Goal: Information Seeking & Learning: Learn about a topic

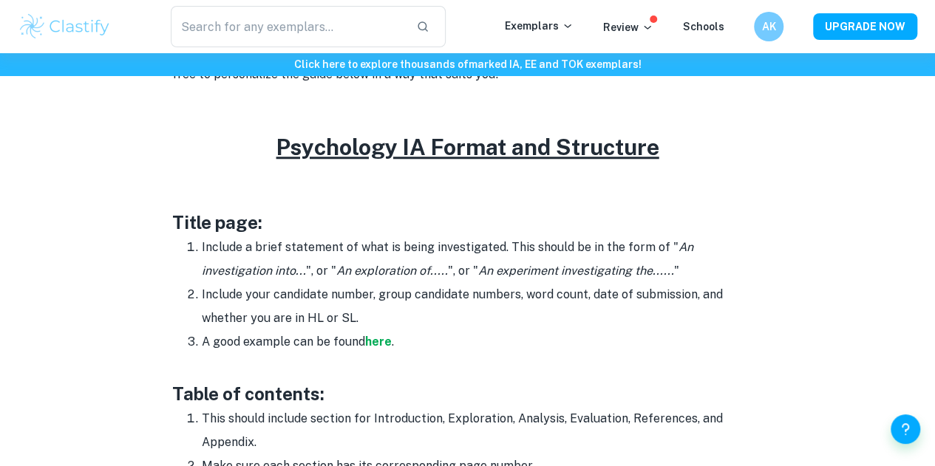
scroll to position [628, 0]
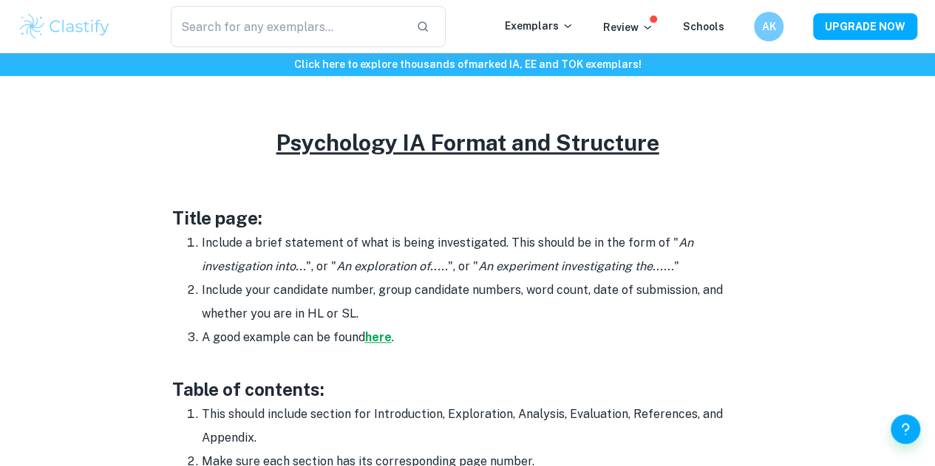
click at [374, 344] on strong "here" at bounding box center [378, 337] width 27 height 14
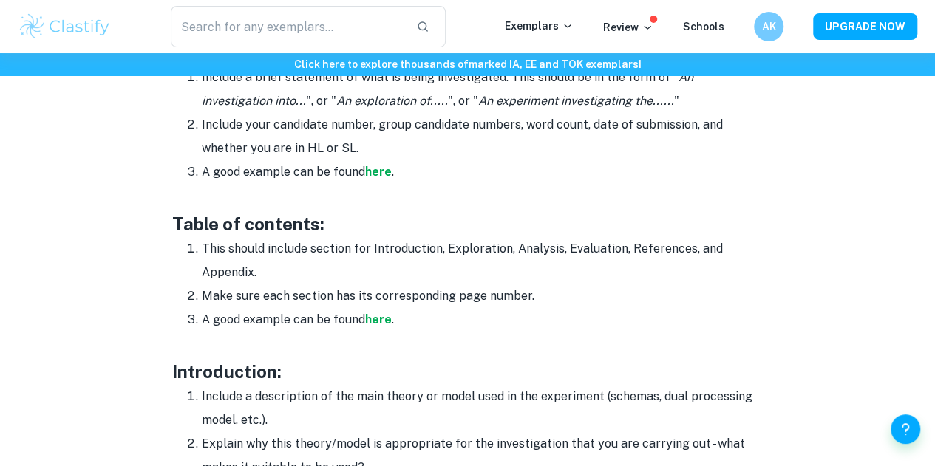
scroll to position [795, 0]
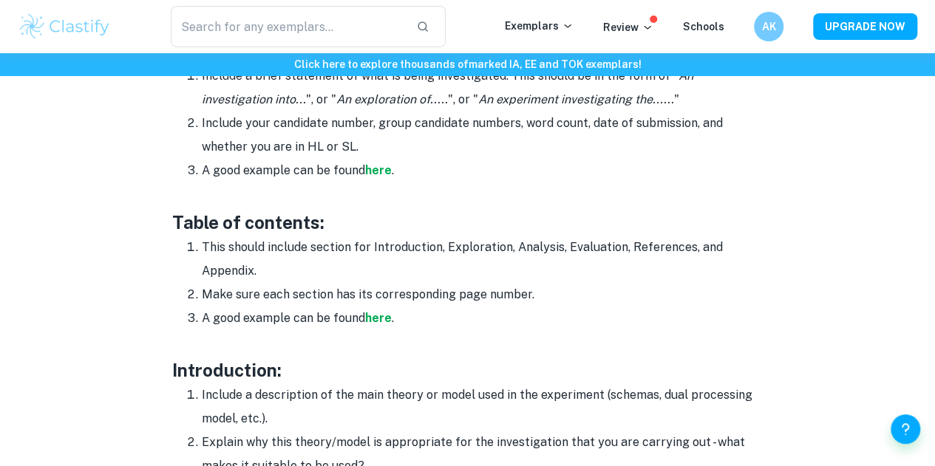
click at [378, 219] on h3 "Table of contents:" at bounding box center [467, 222] width 591 height 27
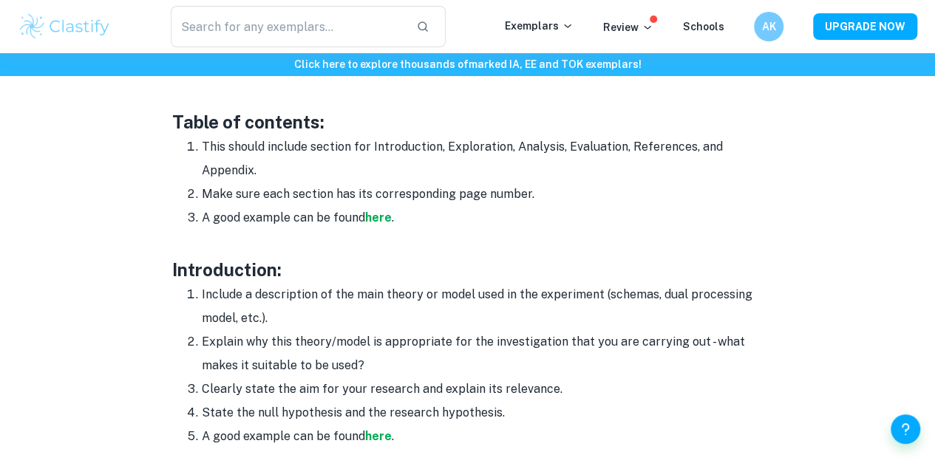
scroll to position [897, 0]
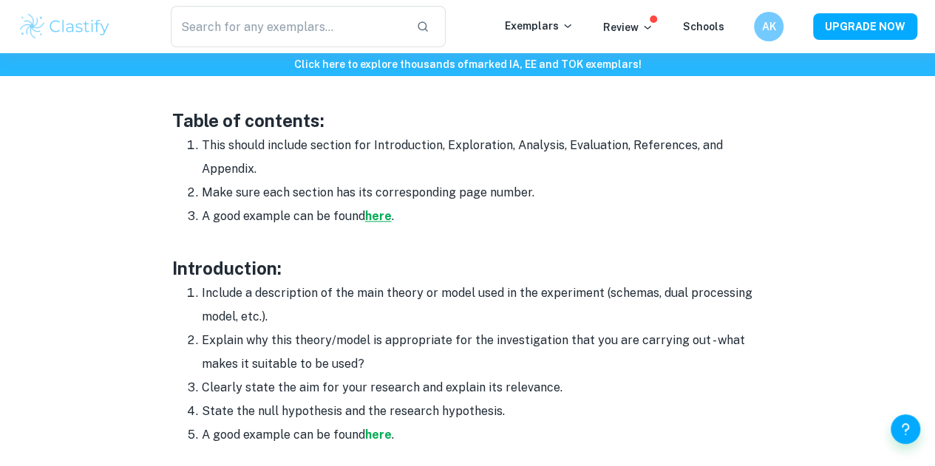
click at [377, 221] on strong "here" at bounding box center [378, 216] width 27 height 14
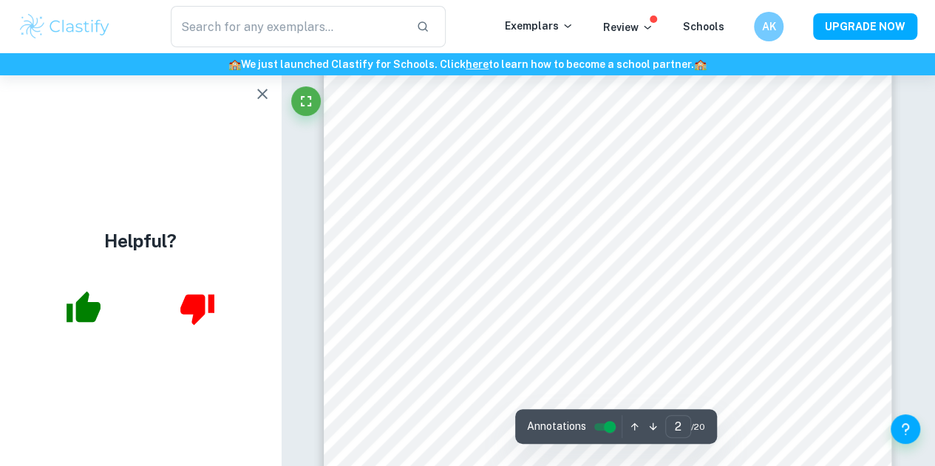
scroll to position [877, 0]
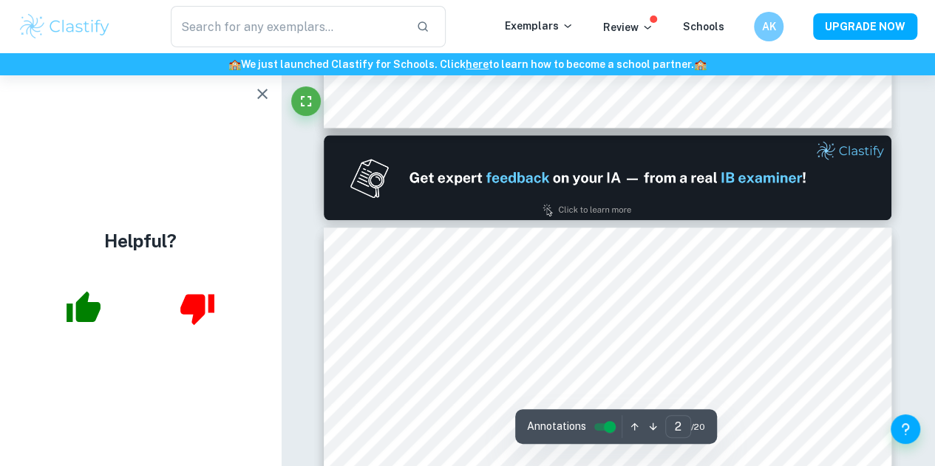
type input "1"
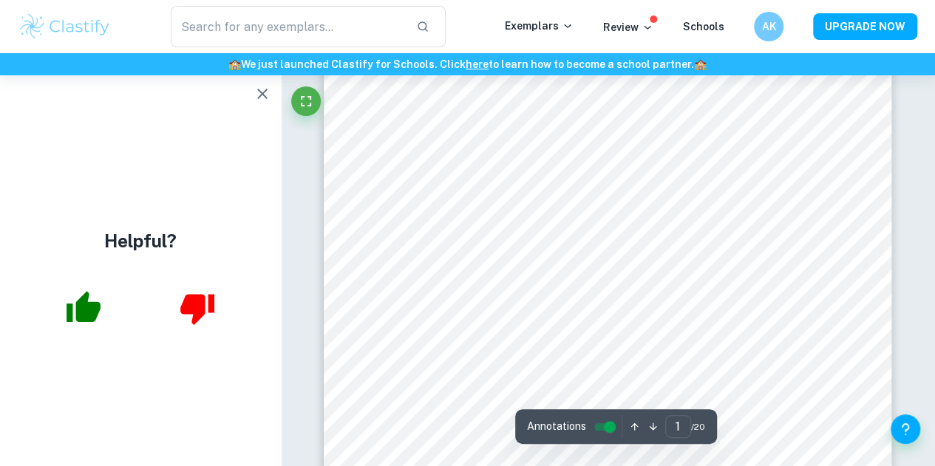
scroll to position [144, 0]
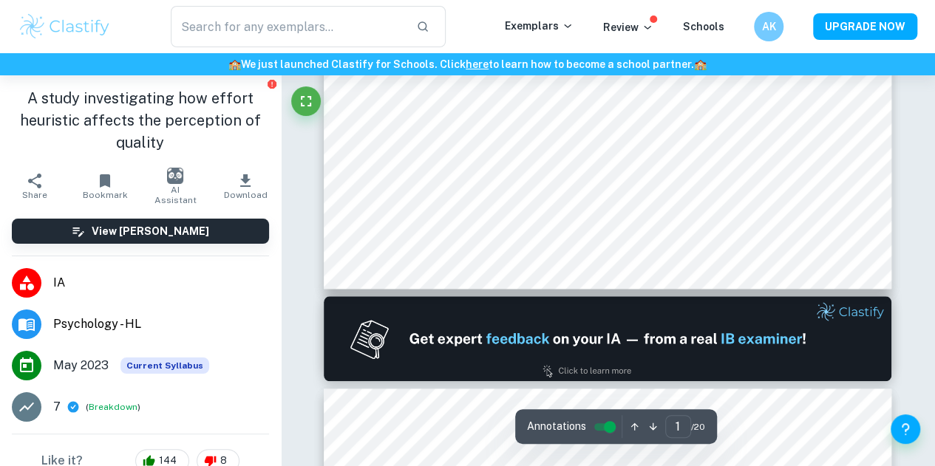
type input "2"
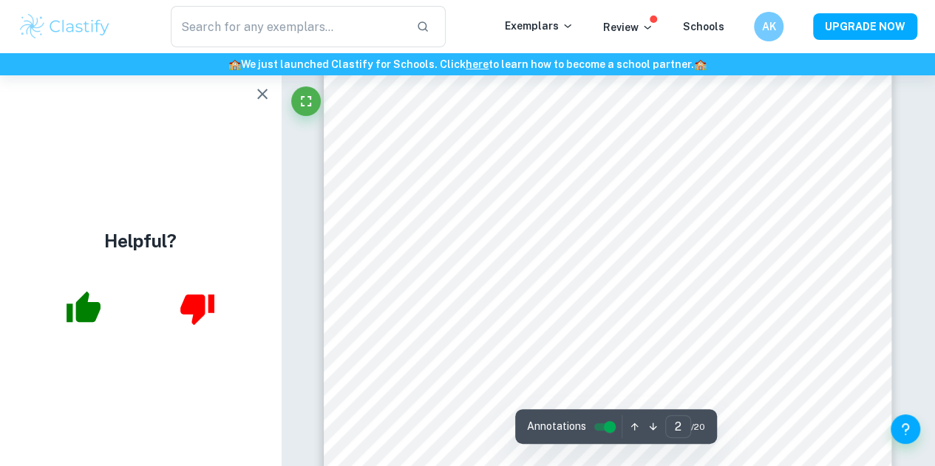
scroll to position [958, 0]
